Goal: Check status

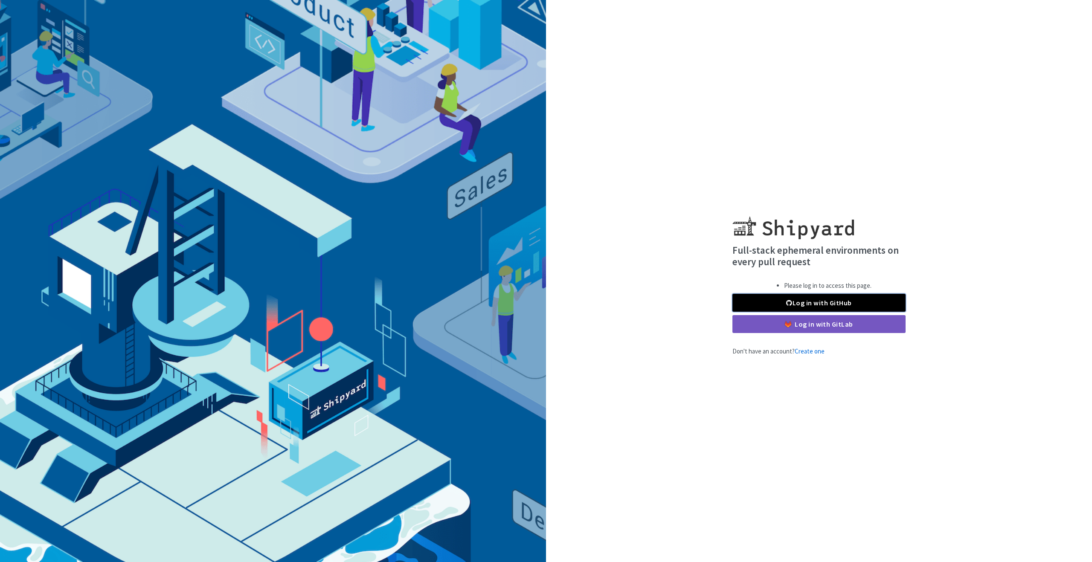
click at [840, 299] on link "Log in with GitHub" at bounding box center [818, 303] width 173 height 18
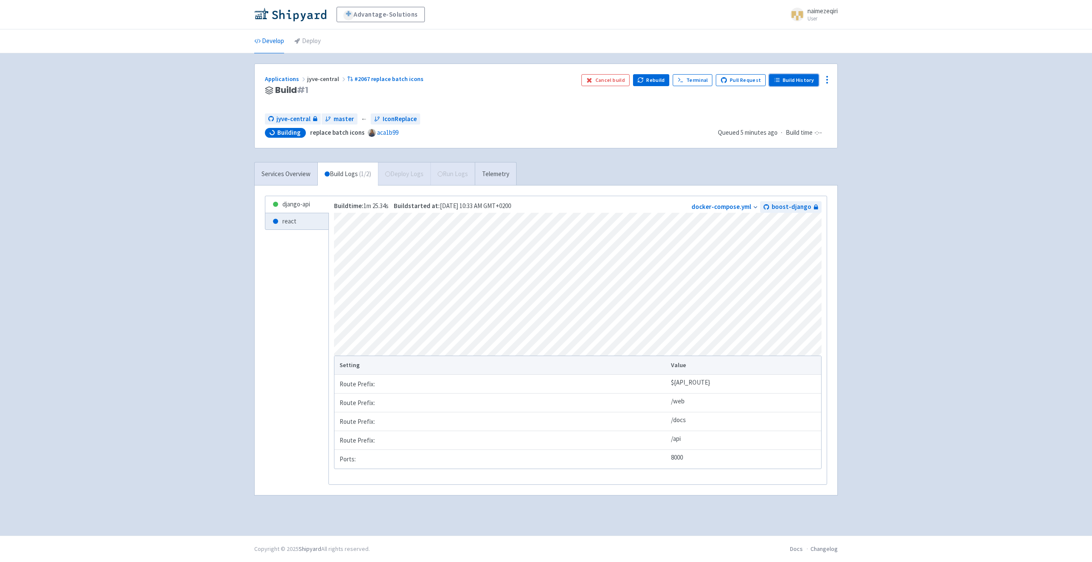
click at [803, 77] on link "Build History" at bounding box center [793, 80] width 49 height 12
